Goal: Navigation & Orientation: Go to known website

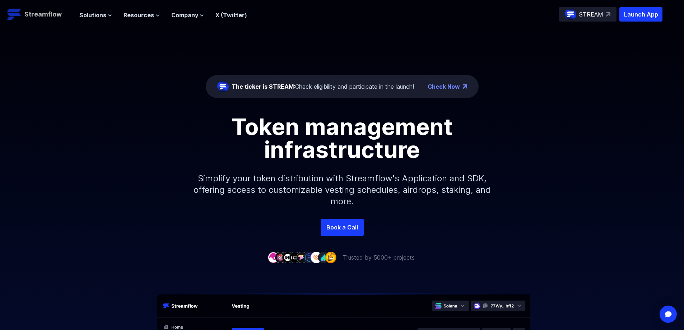
drag, startPoint x: 51, startPoint y: 14, endPoint x: 19, endPoint y: 15, distance: 32.3
click at [136, 14] on span "Resources" at bounding box center [139, 15] width 31 height 9
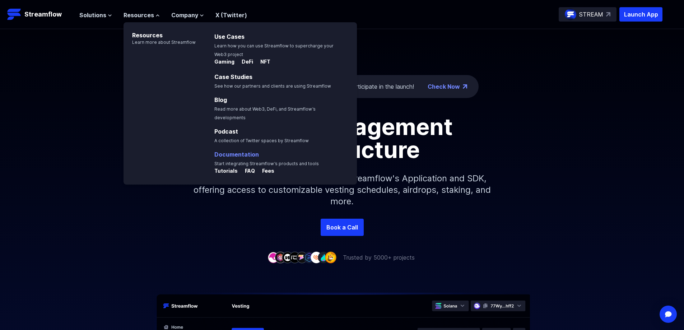
click at [248, 151] on link "Documentation" at bounding box center [236, 154] width 45 height 7
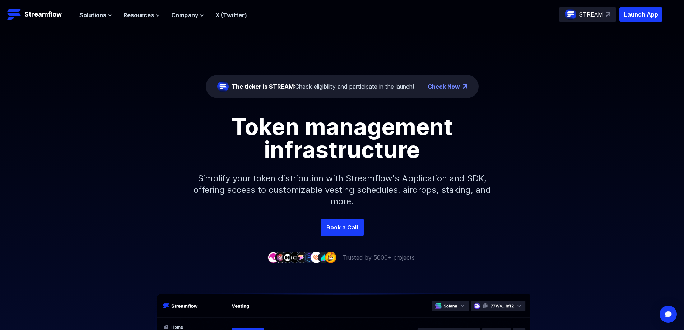
click at [234, 11] on link "X (Twitter)" at bounding box center [232, 14] width 32 height 7
click at [636, 16] on p "Launch App" at bounding box center [641, 14] width 43 height 14
